Goal: Navigation & Orientation: Find specific page/section

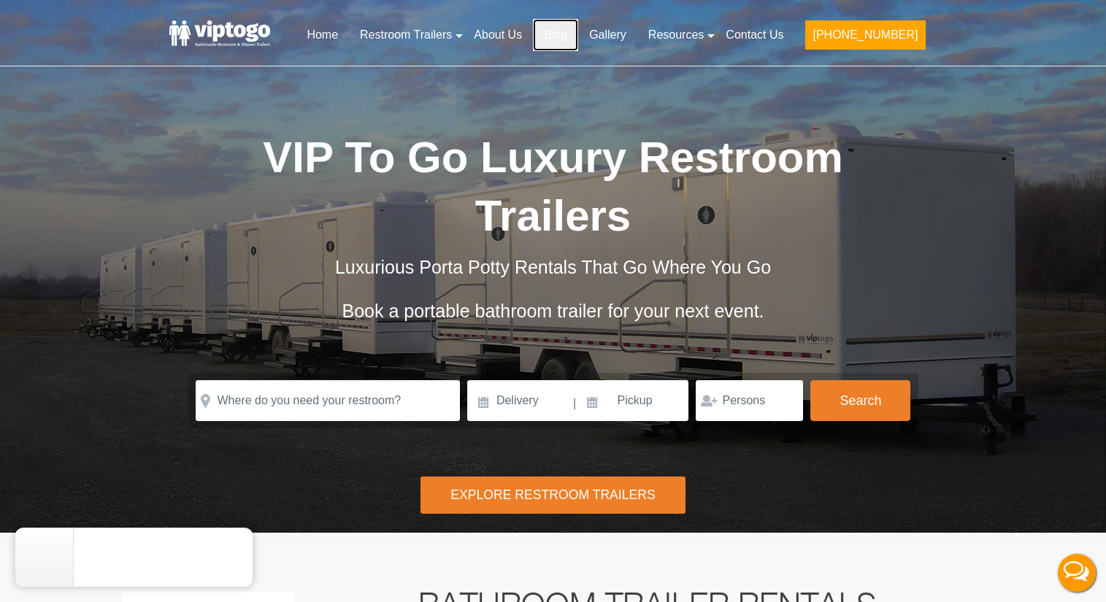
click at [578, 37] on link "Blog" at bounding box center [555, 35] width 45 height 32
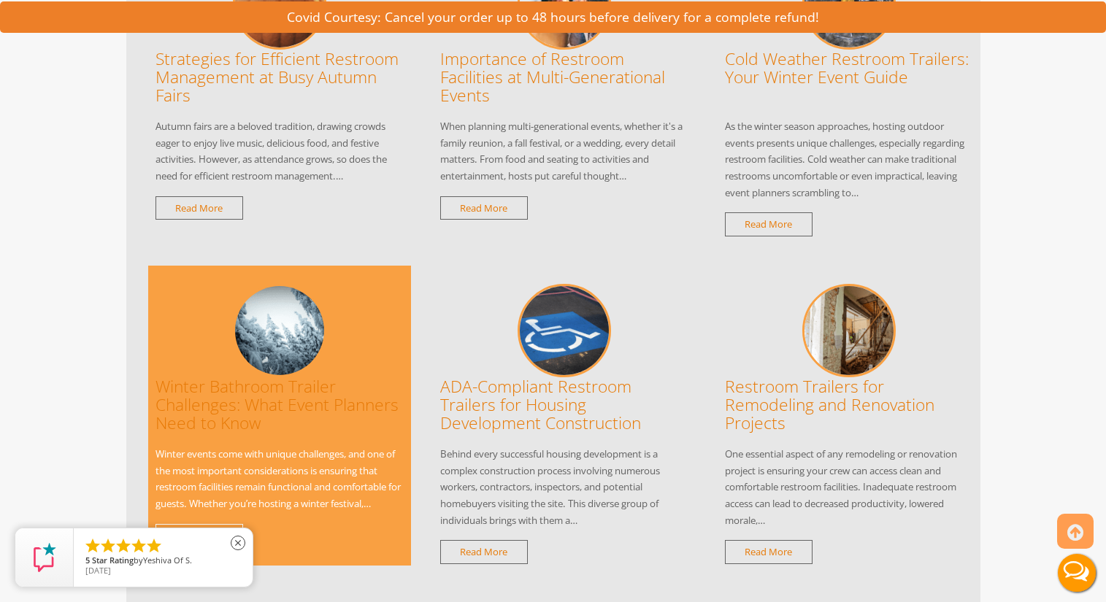
scroll to position [1506, 0]
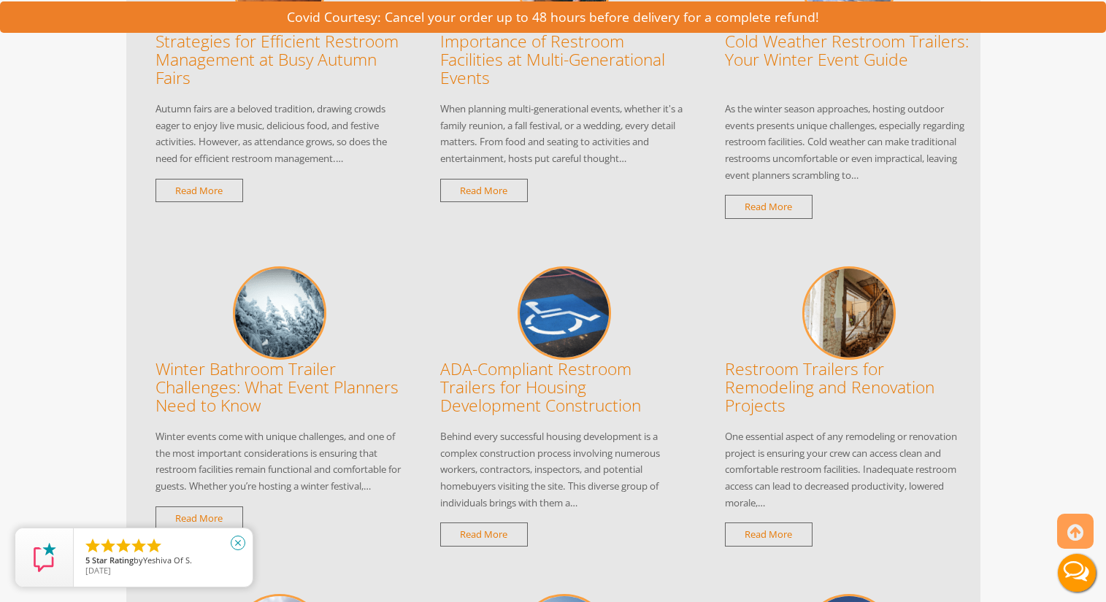
click at [239, 542] on icon "close" at bounding box center [238, 543] width 15 height 15
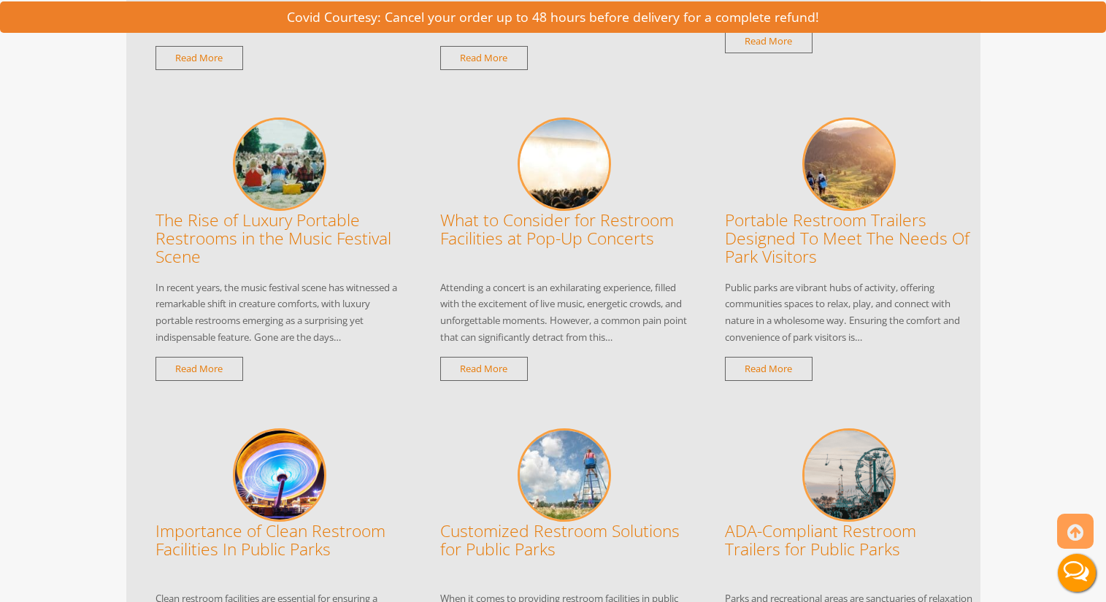
scroll to position [0, 0]
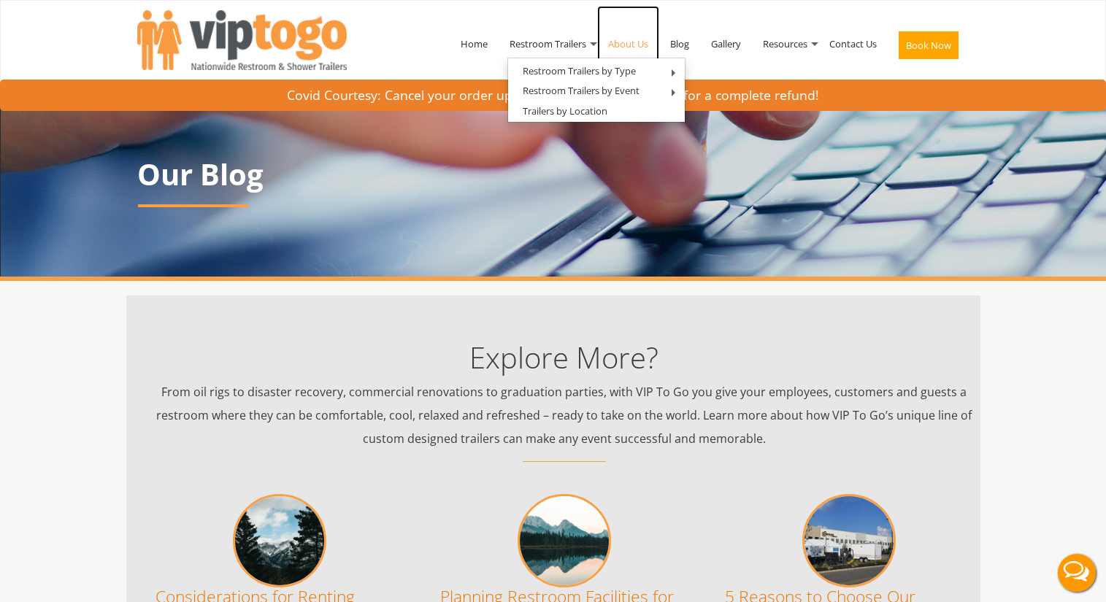
click at [623, 37] on link "About Us" at bounding box center [628, 44] width 62 height 76
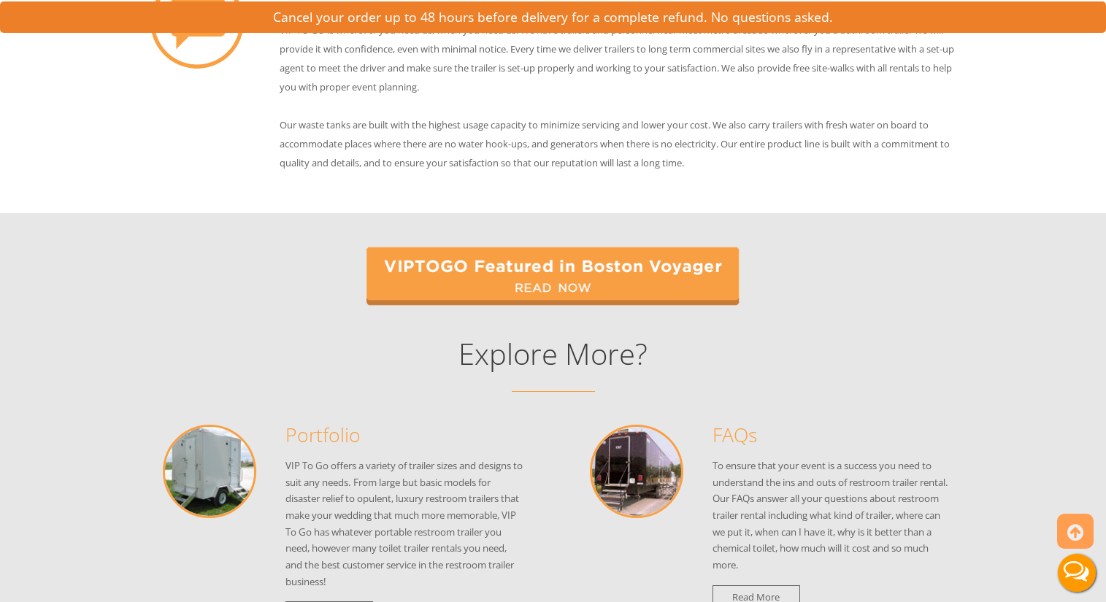
scroll to position [1682, 0]
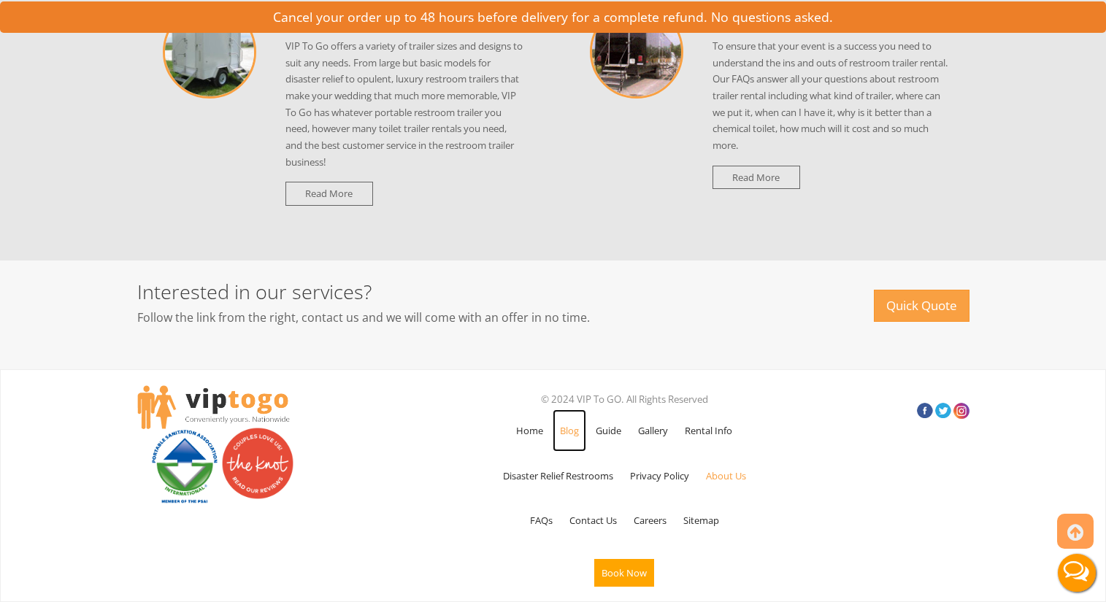
click at [573, 428] on link "Blog" at bounding box center [570, 430] width 34 height 42
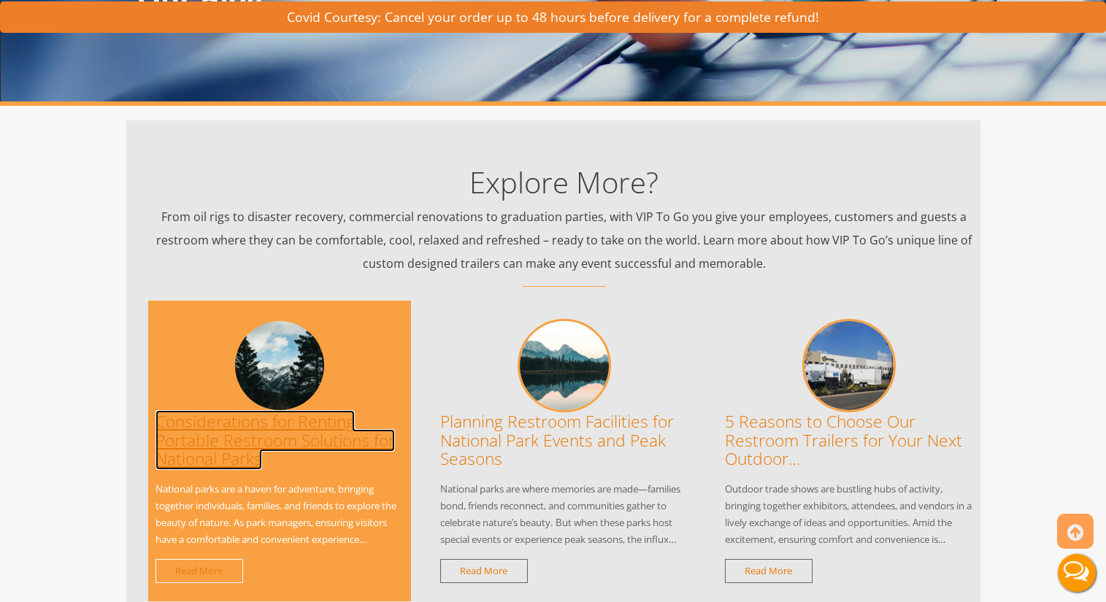
click at [245, 436] on link "Considerations for Renting Portable Restroom Solutions for National Parks" at bounding box center [274, 439] width 239 height 59
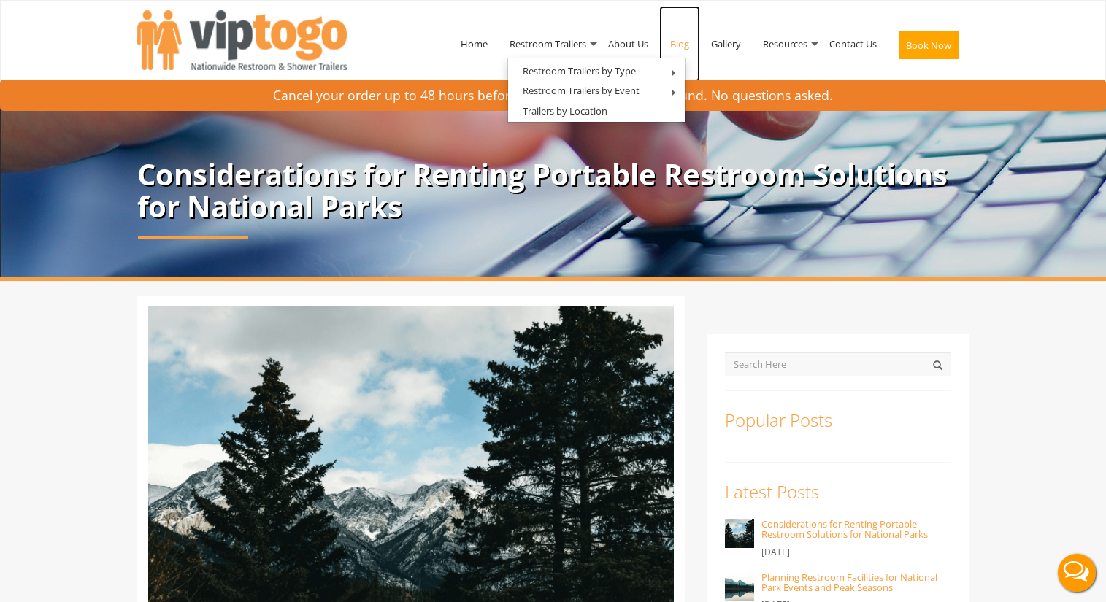
click at [681, 43] on link "Blog" at bounding box center [679, 44] width 41 height 76
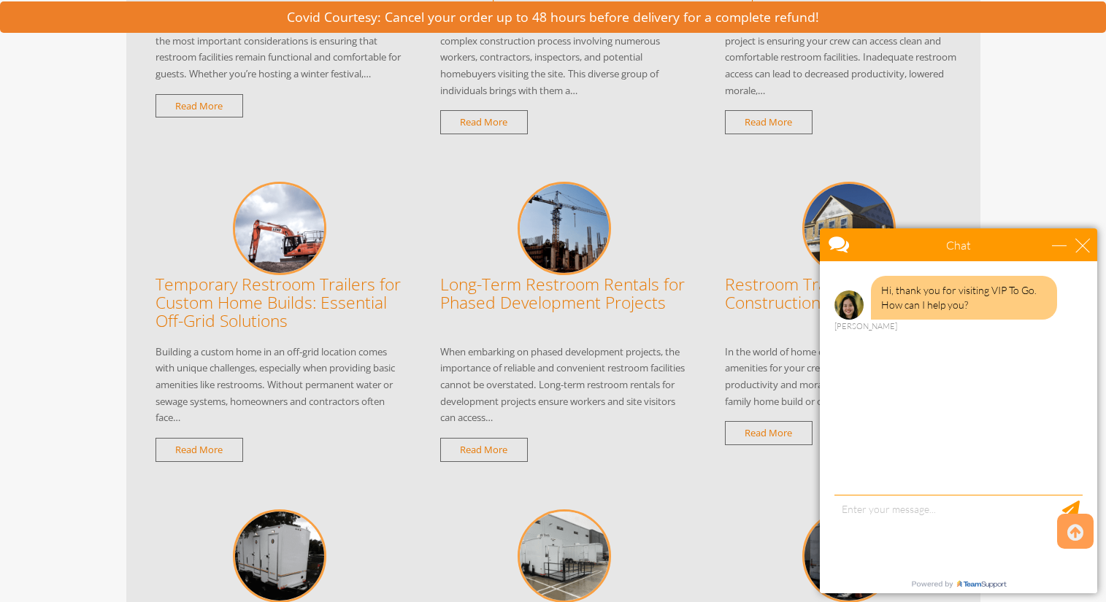
scroll to position [1923, 0]
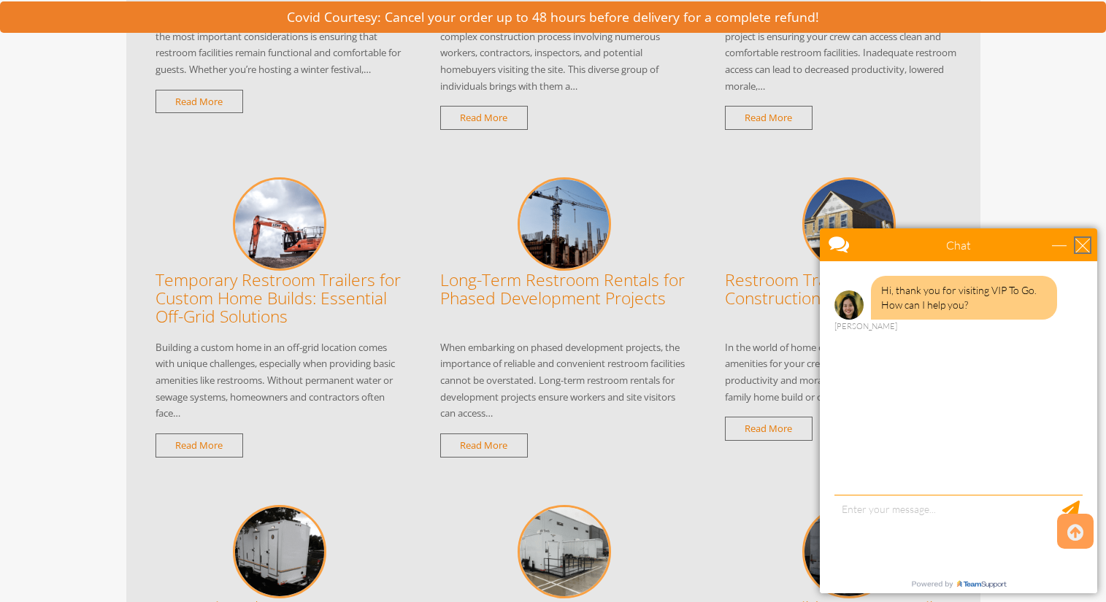
click at [1086, 244] on div "close" at bounding box center [1082, 245] width 15 height 15
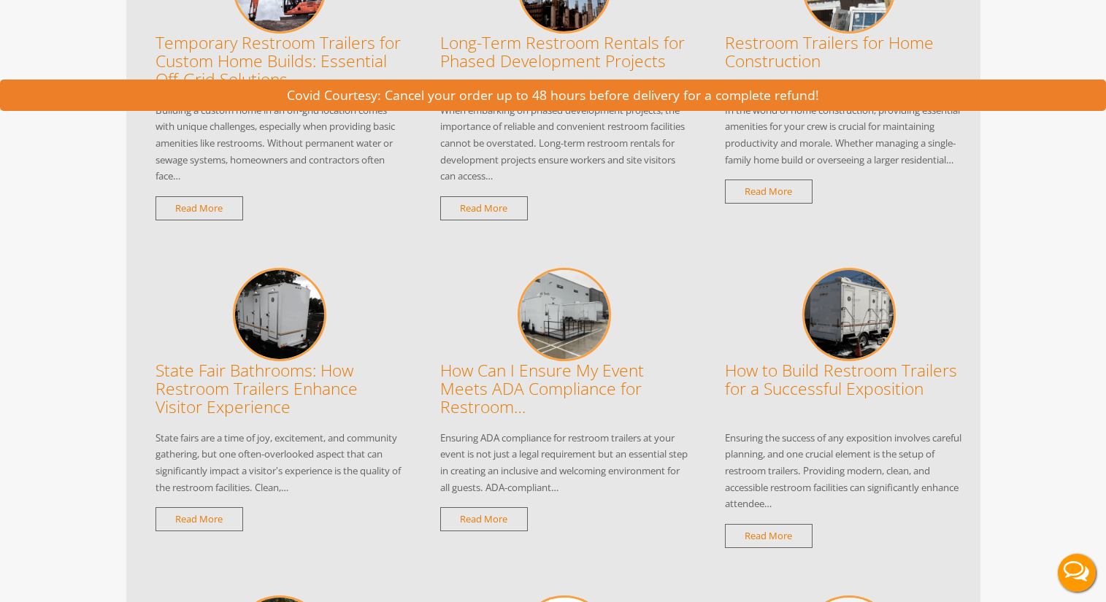
scroll to position [0, 0]
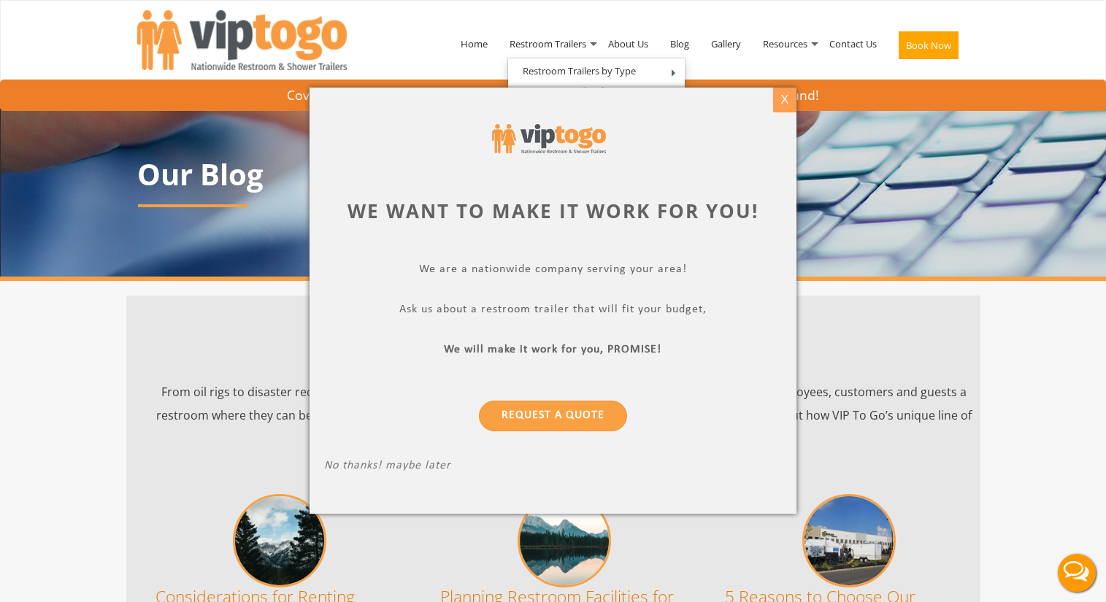
click at [782, 100] on div "X" at bounding box center [784, 100] width 23 height 25
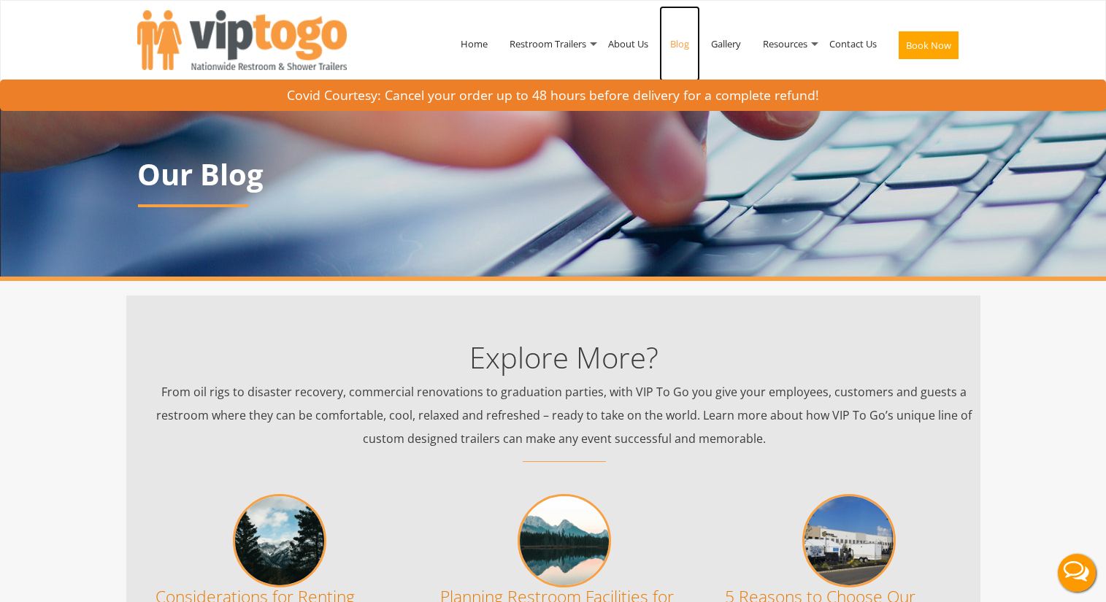
click at [680, 41] on link "Blog" at bounding box center [679, 44] width 41 height 76
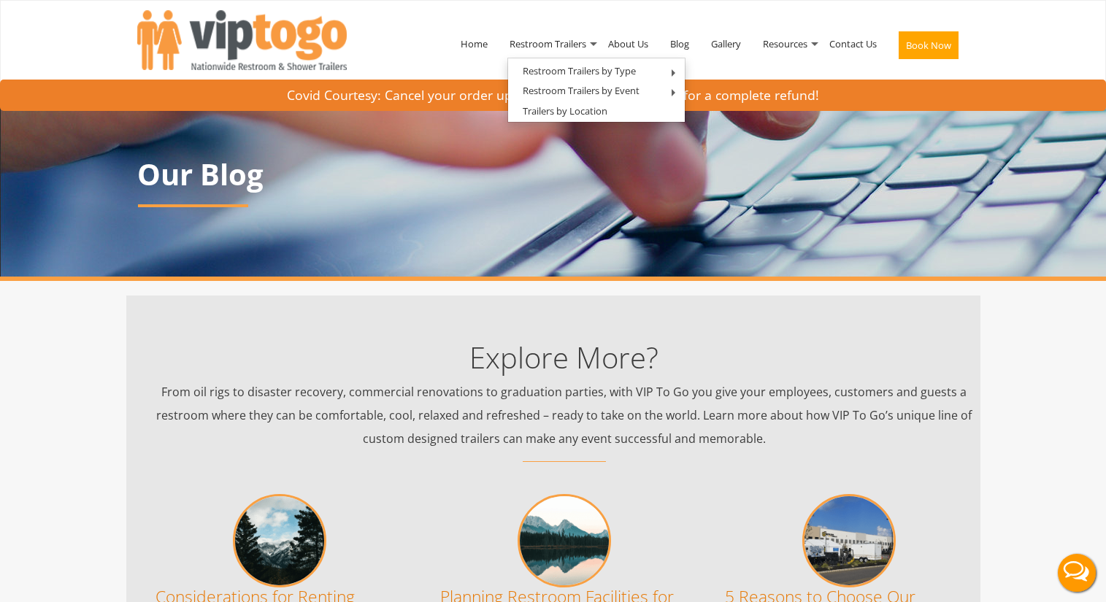
click at [405, 56] on div "Home Restroom Trailers Restroom Trailers by Type All Restroom Trailers ADA Rest…" at bounding box center [553, 47] width 832 height 92
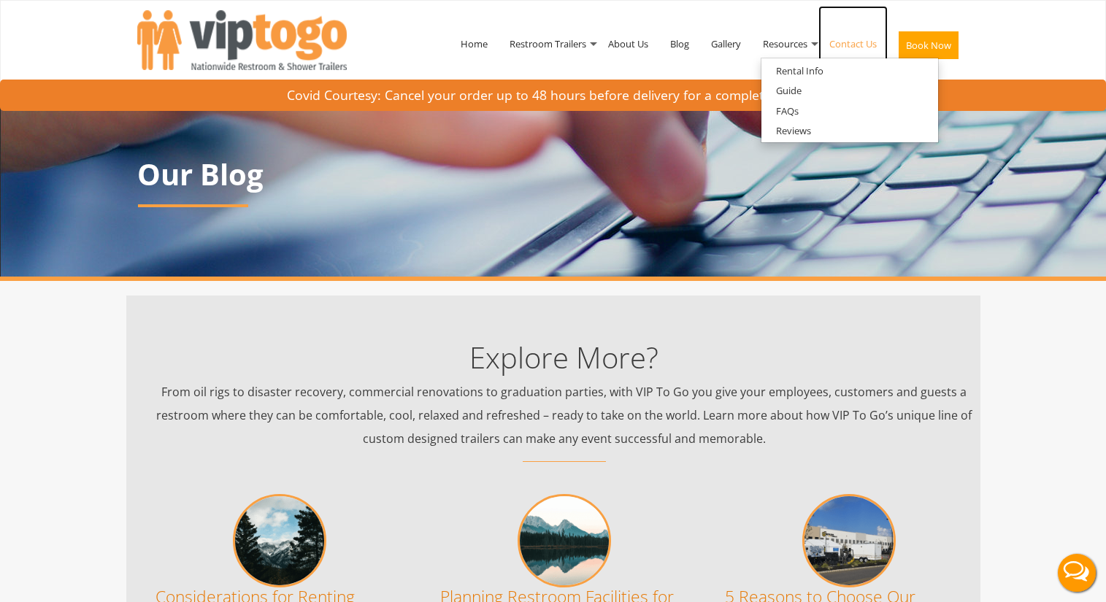
click at [866, 45] on link "Contact Us" at bounding box center [852, 44] width 69 height 76
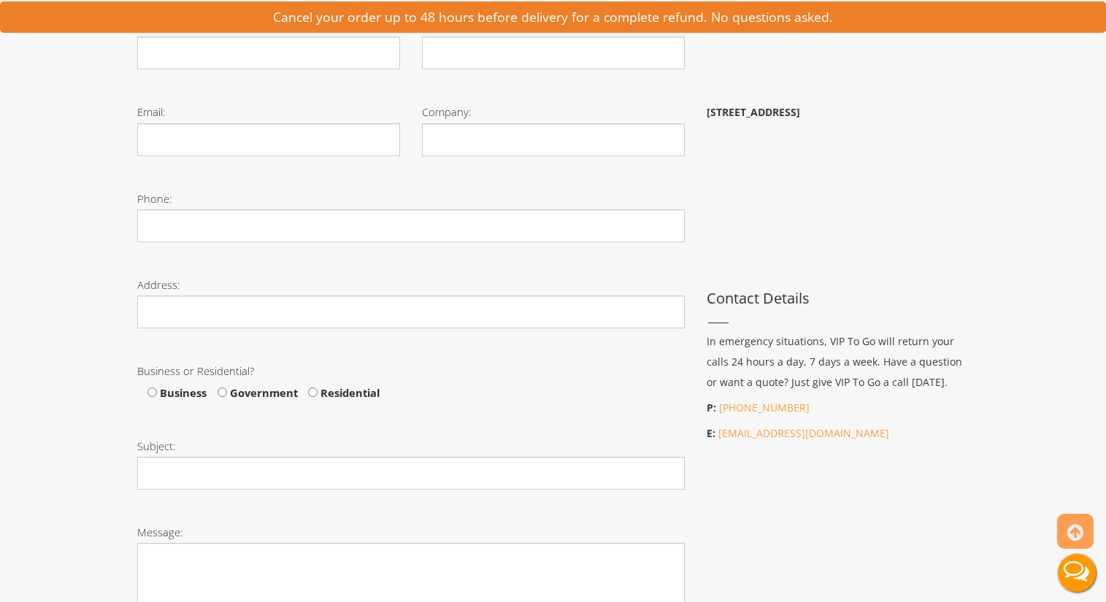
scroll to position [434, 0]
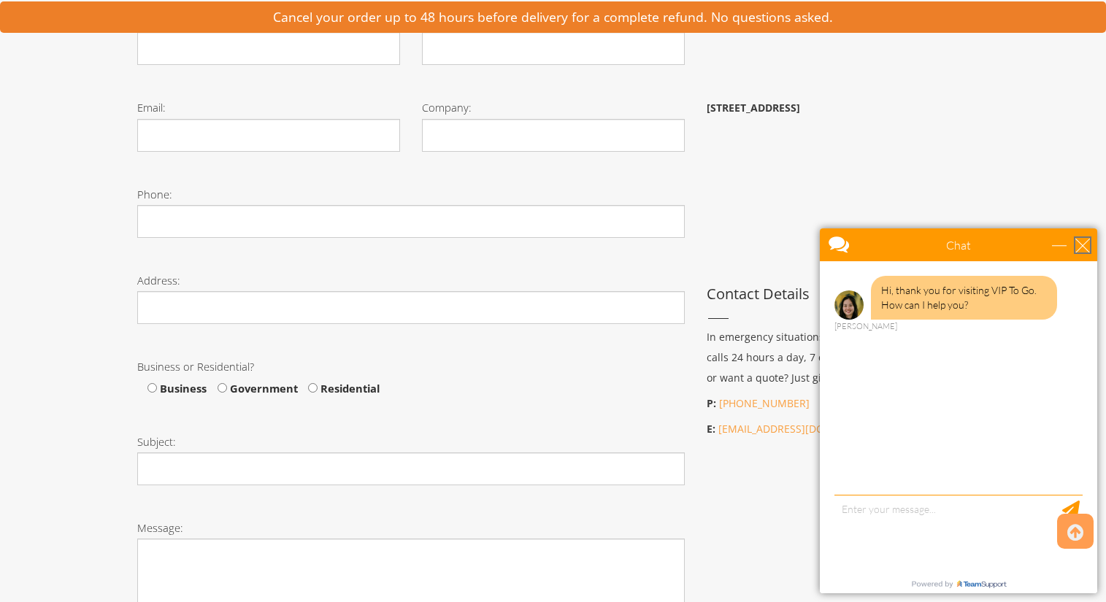
click at [1080, 245] on div "close" at bounding box center [1082, 245] width 15 height 15
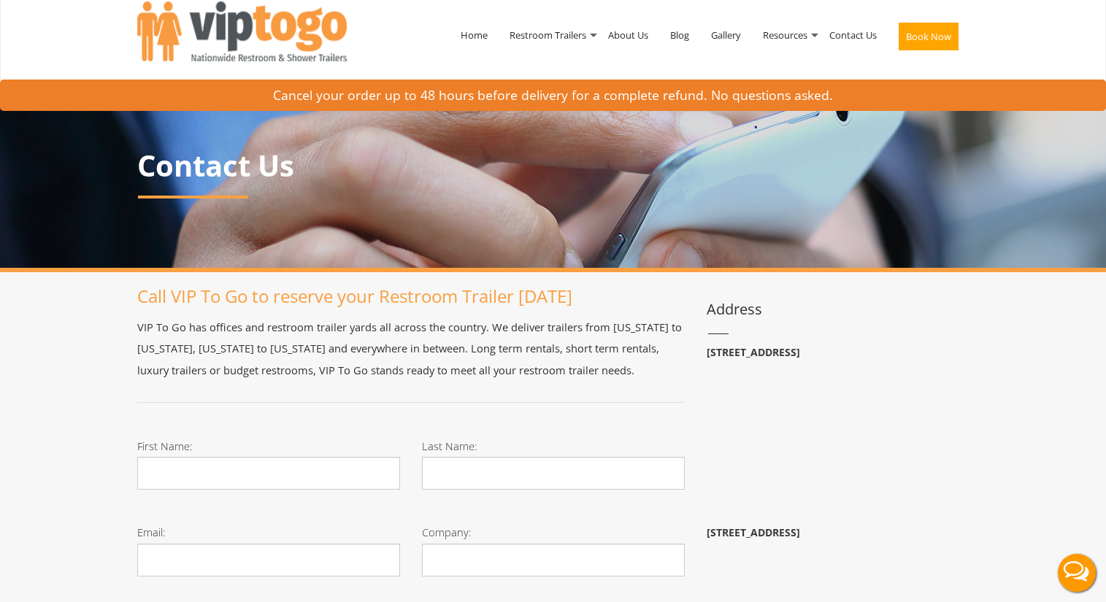
scroll to position [0, 0]
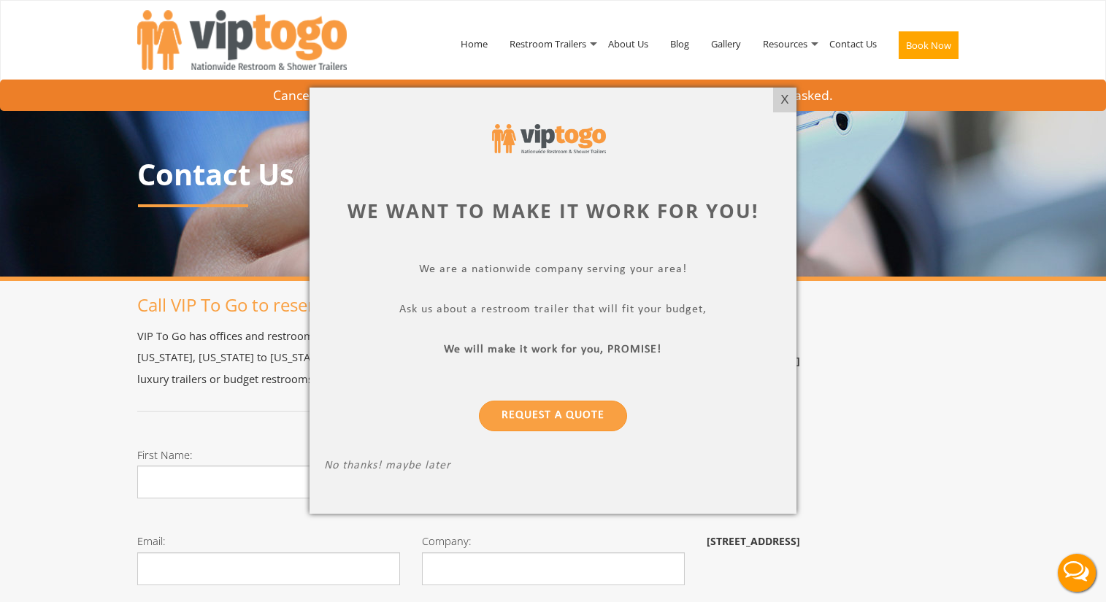
click at [263, 44] on div at bounding box center [553, 301] width 1106 height 602
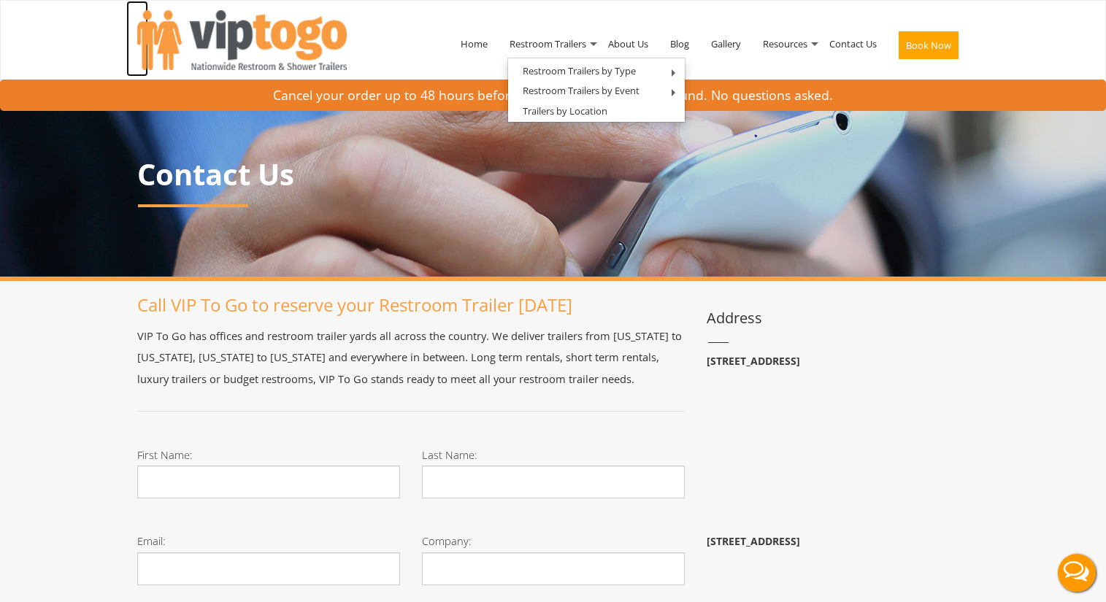
click at [257, 39] on img at bounding box center [241, 40] width 209 height 60
